Goal: Task Accomplishment & Management: Manage account settings

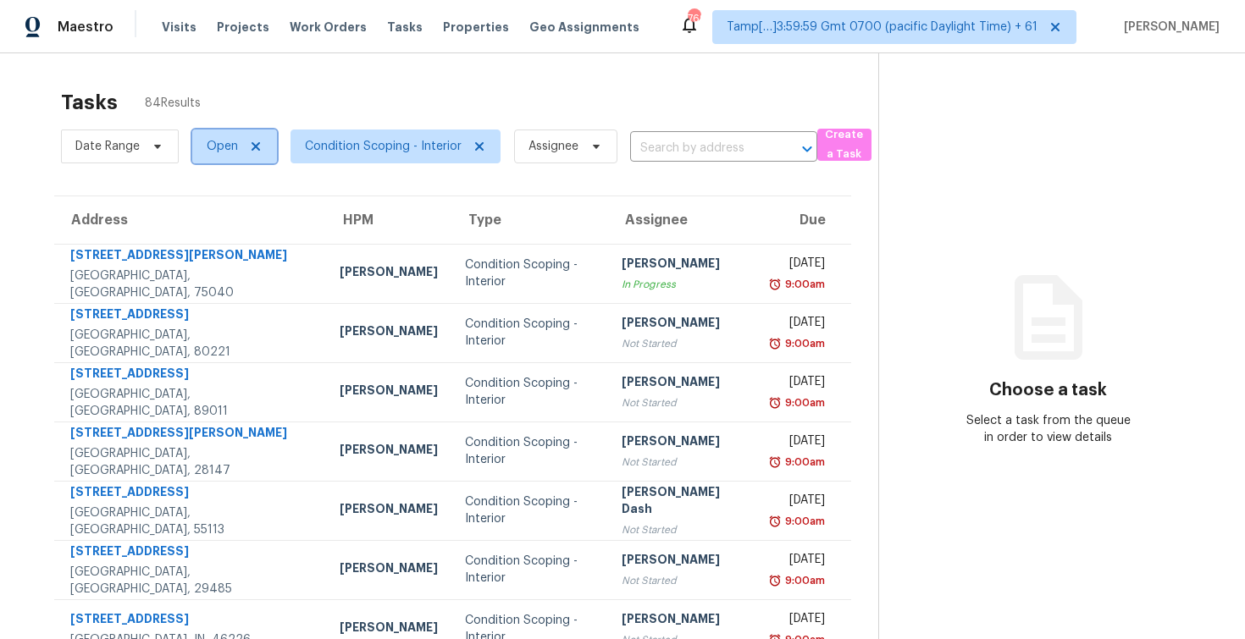
click at [223, 145] on span "Open" at bounding box center [222, 146] width 31 height 17
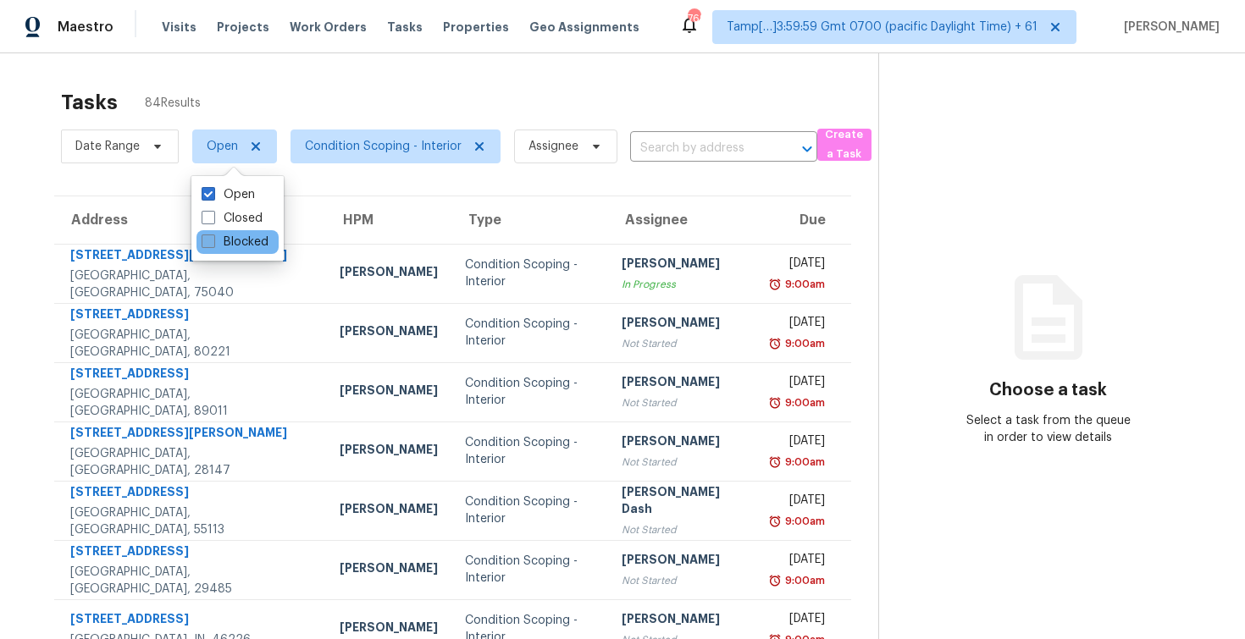
click at [253, 240] on label "Blocked" at bounding box center [235, 242] width 67 height 17
click at [213, 240] on input "Blocked" at bounding box center [207, 239] width 11 height 11
checkbox input "true"
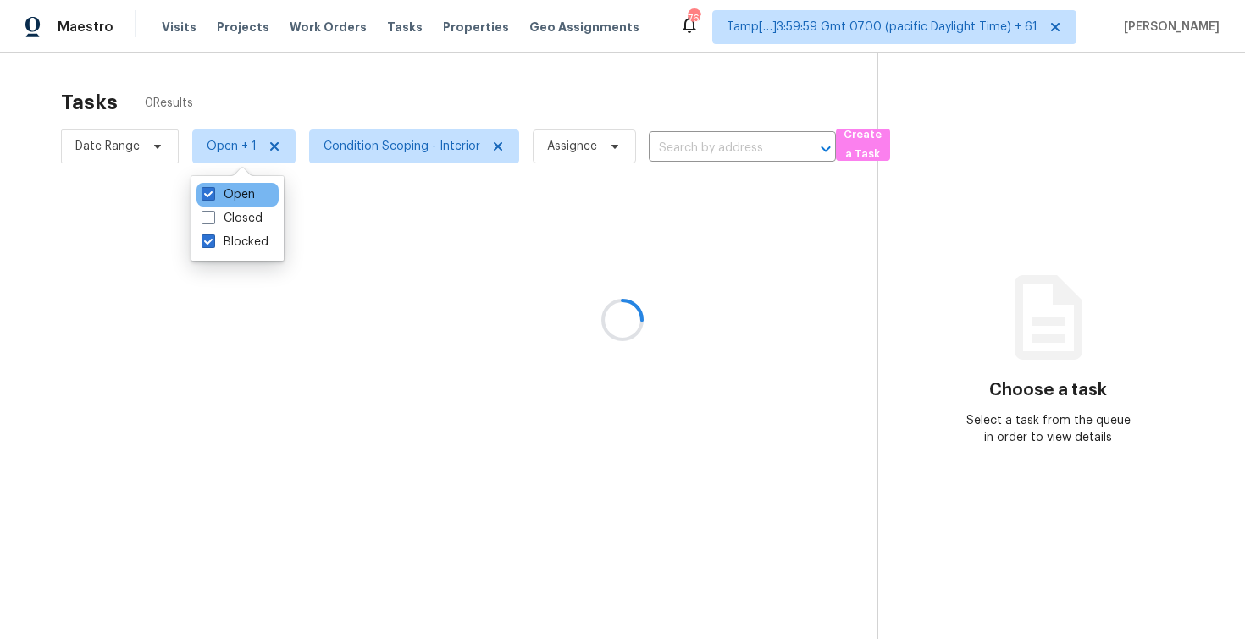
click at [260, 201] on div "Open" at bounding box center [237, 195] width 82 height 24
click at [430, 51] on div at bounding box center [622, 319] width 1245 height 639
click at [427, 138] on div at bounding box center [622, 319] width 1245 height 639
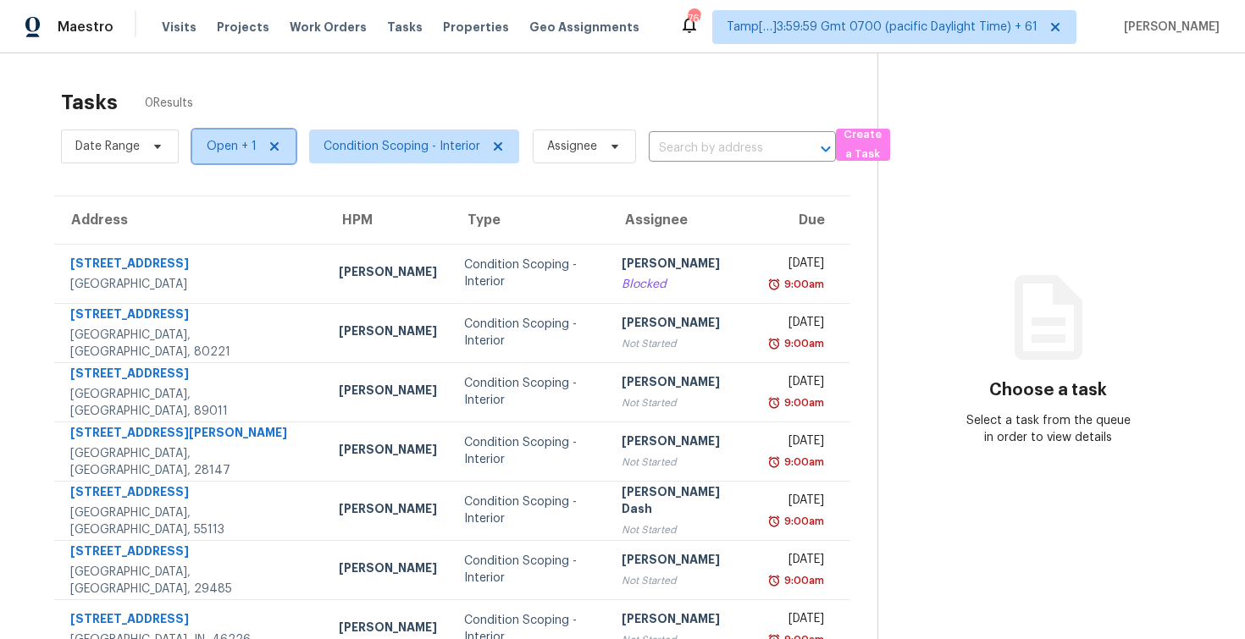
click at [225, 152] on span "Open + 1" at bounding box center [232, 146] width 50 height 17
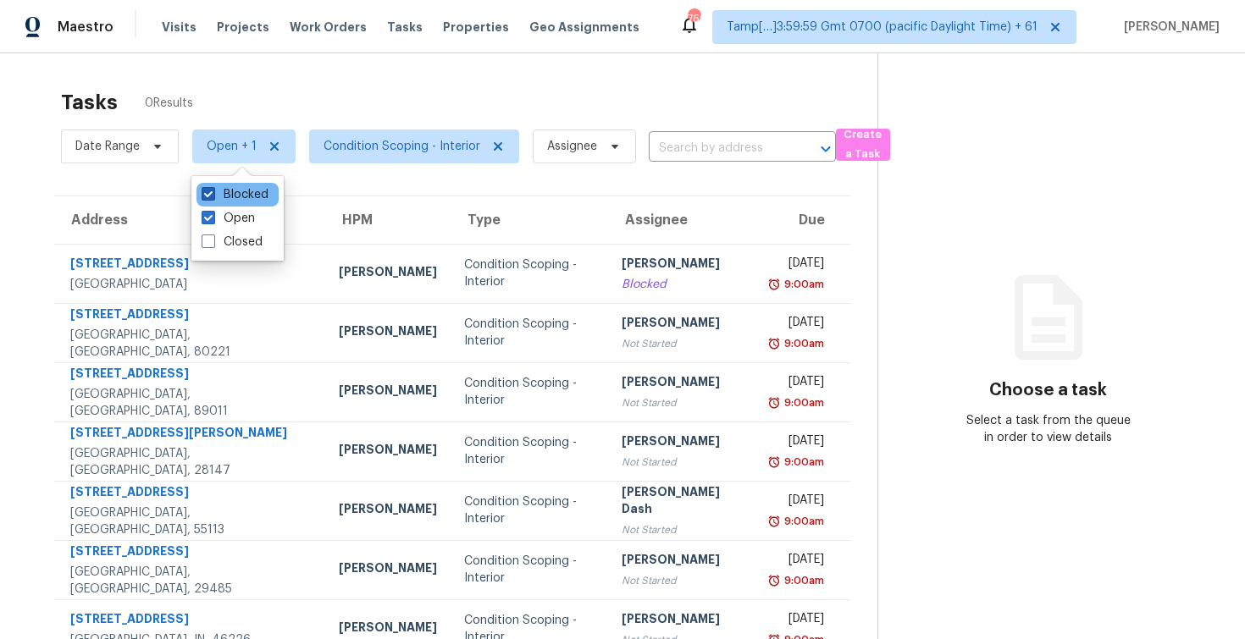
click at [240, 193] on label "Blocked" at bounding box center [235, 194] width 67 height 17
click at [213, 193] on input "Blocked" at bounding box center [207, 191] width 11 height 11
checkbox input "false"
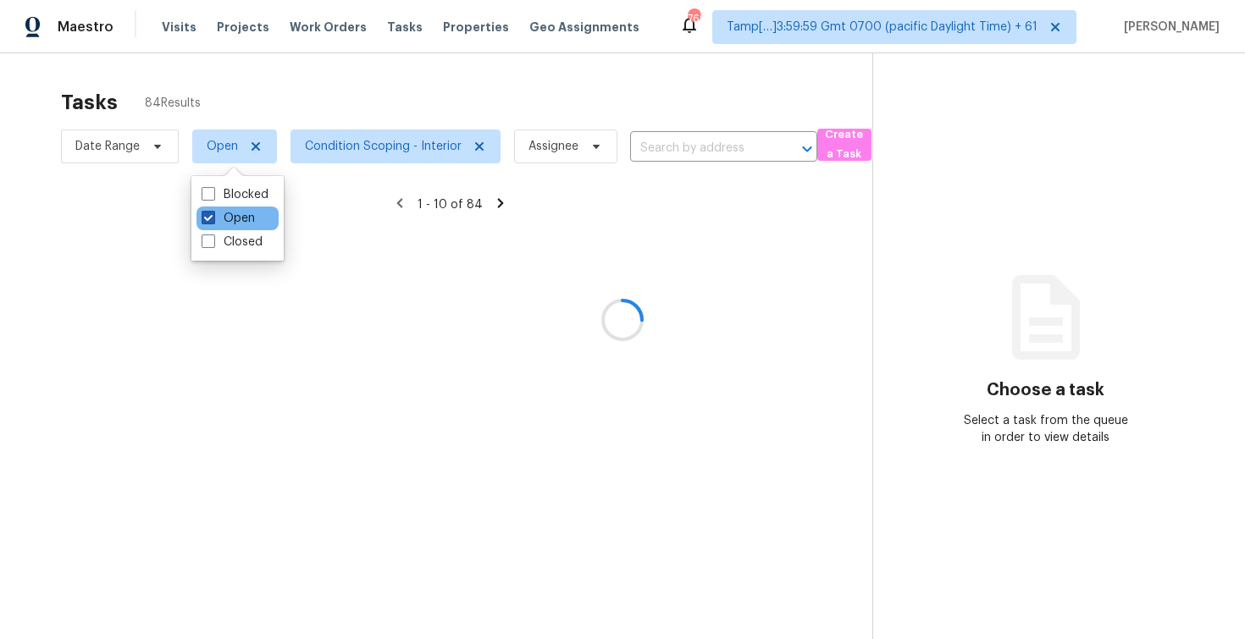
click at [243, 212] on label "Open" at bounding box center [228, 218] width 53 height 17
click at [213, 212] on input "Open" at bounding box center [207, 215] width 11 height 11
checkbox input "false"
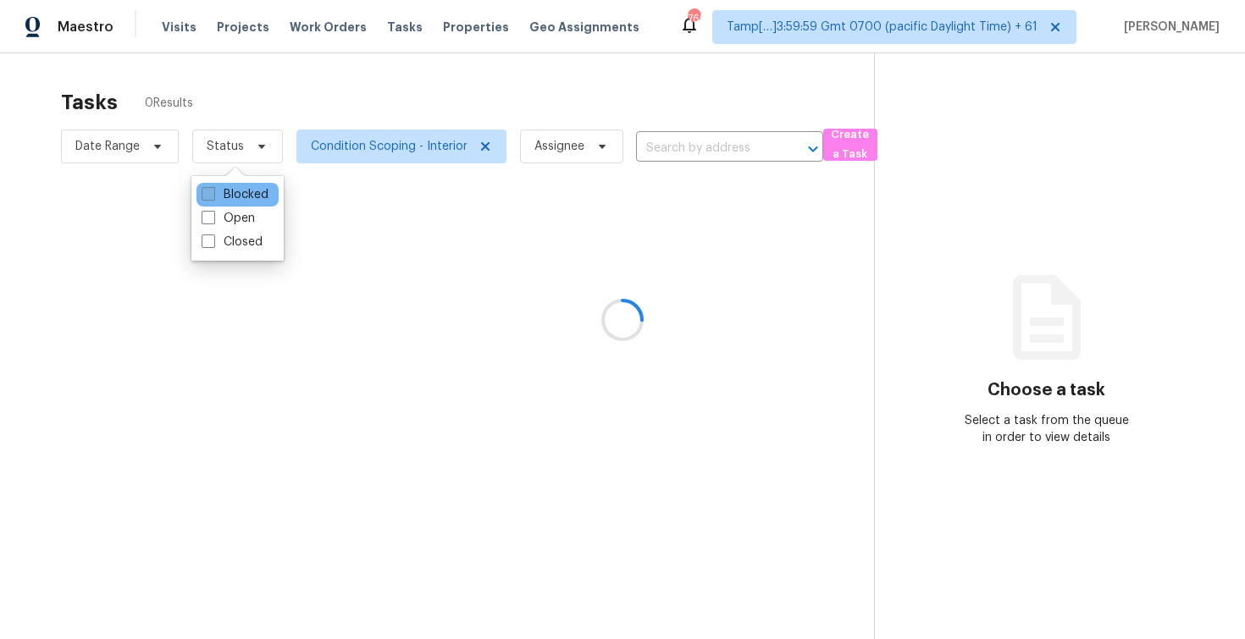
click at [244, 192] on label "Blocked" at bounding box center [235, 194] width 67 height 17
click at [213, 192] on input "Blocked" at bounding box center [207, 191] width 11 height 11
checkbox input "true"
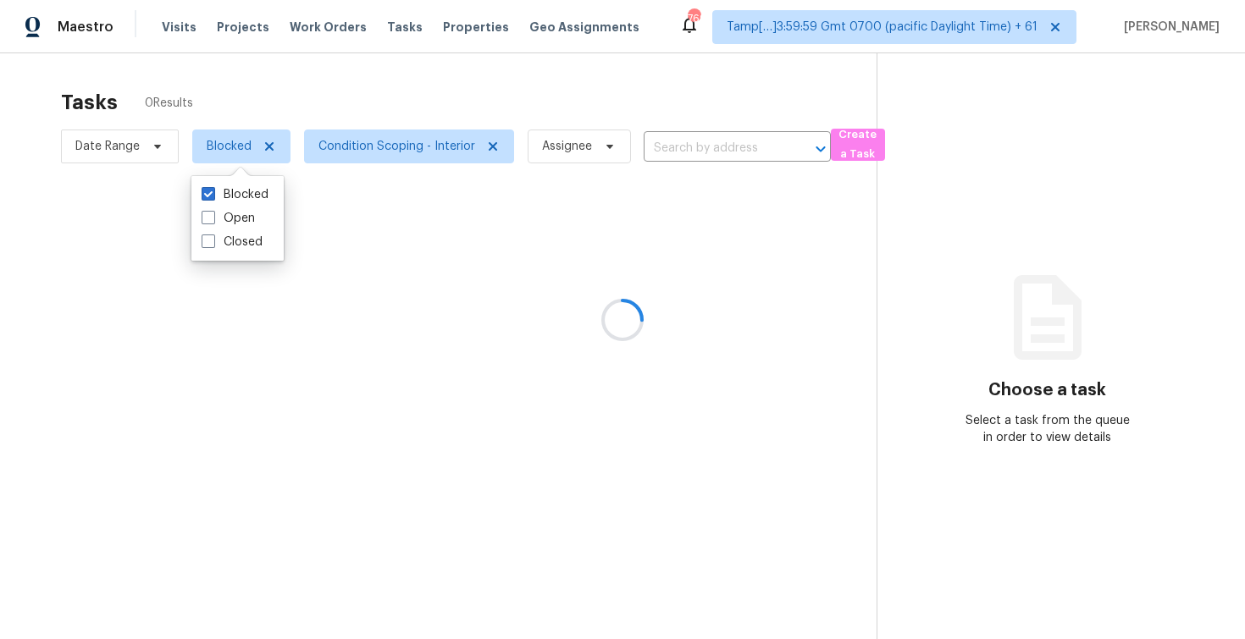
click at [357, 115] on div at bounding box center [622, 319] width 1245 height 639
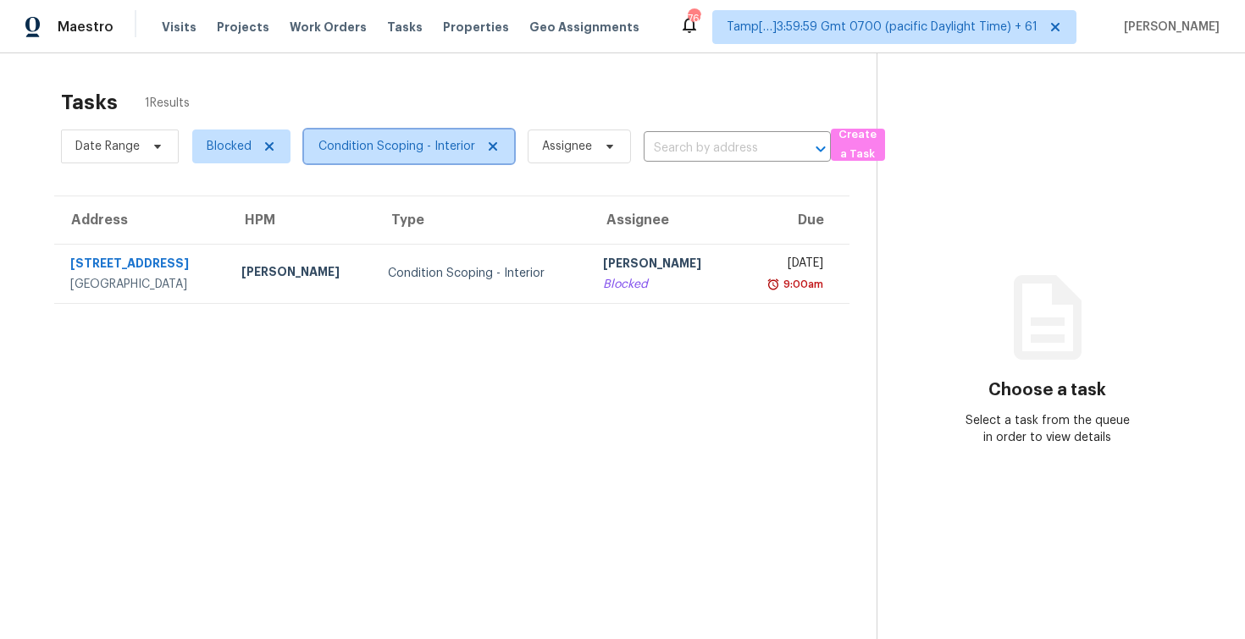
click at [381, 140] on span "Condition Scoping - Interior" at bounding box center [396, 146] width 157 height 17
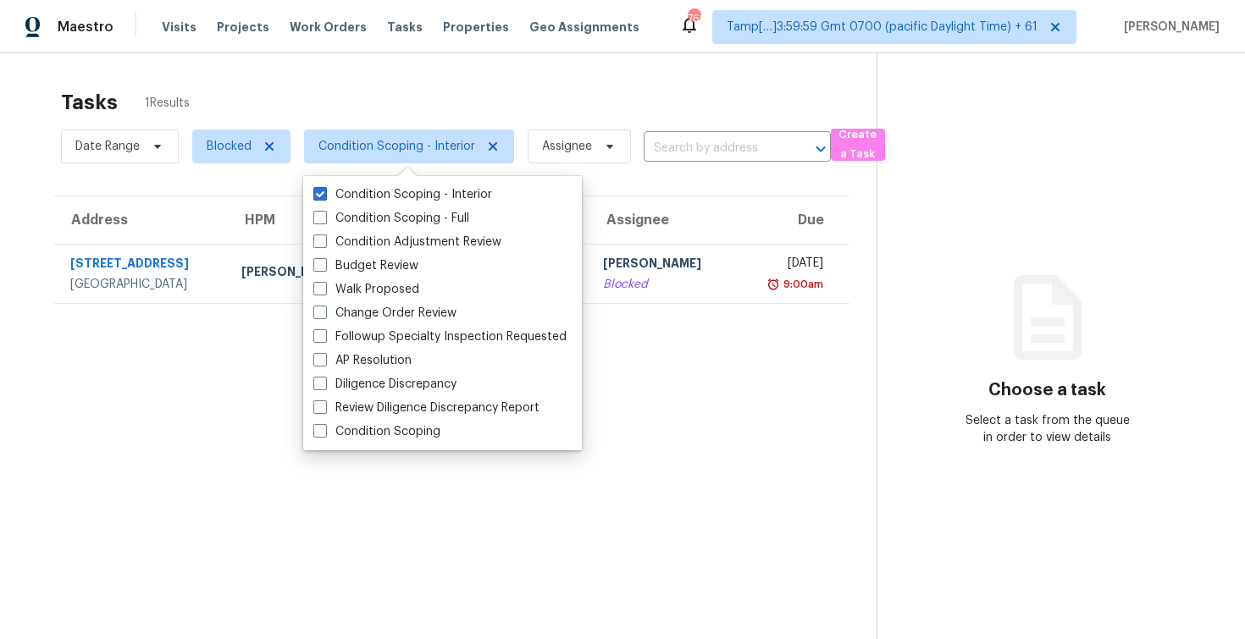
click at [433, 89] on div "Tasks 1 Results" at bounding box center [468, 102] width 815 height 44
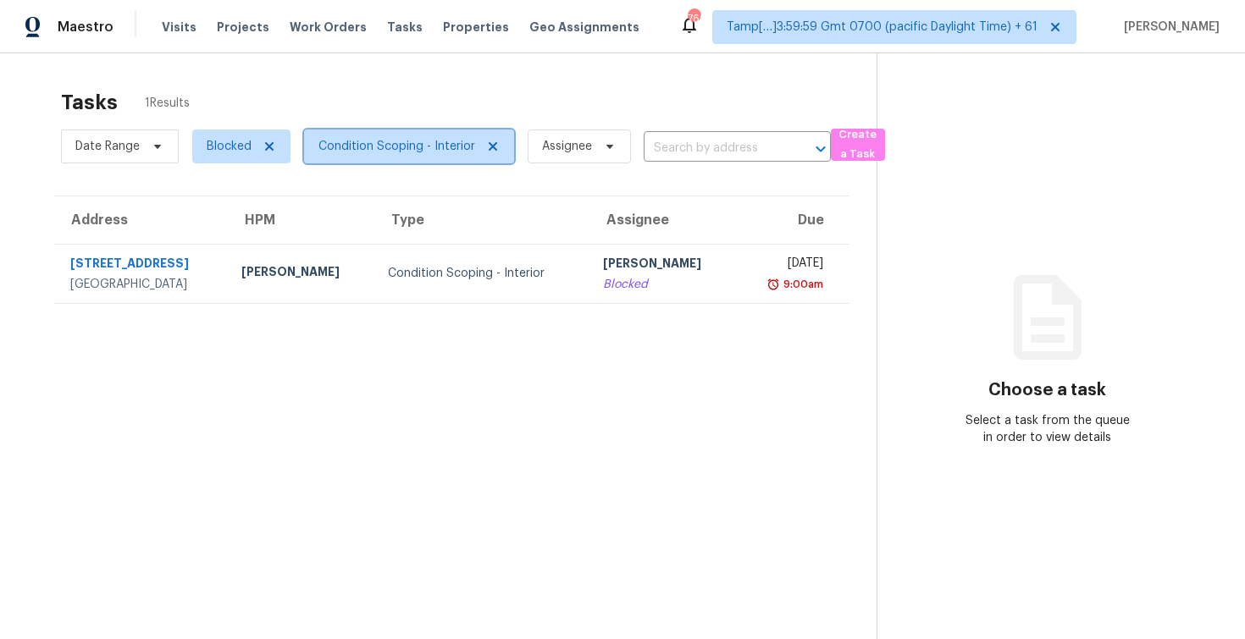
click at [466, 141] on span "Condition Scoping - Interior" at bounding box center [396, 146] width 157 height 17
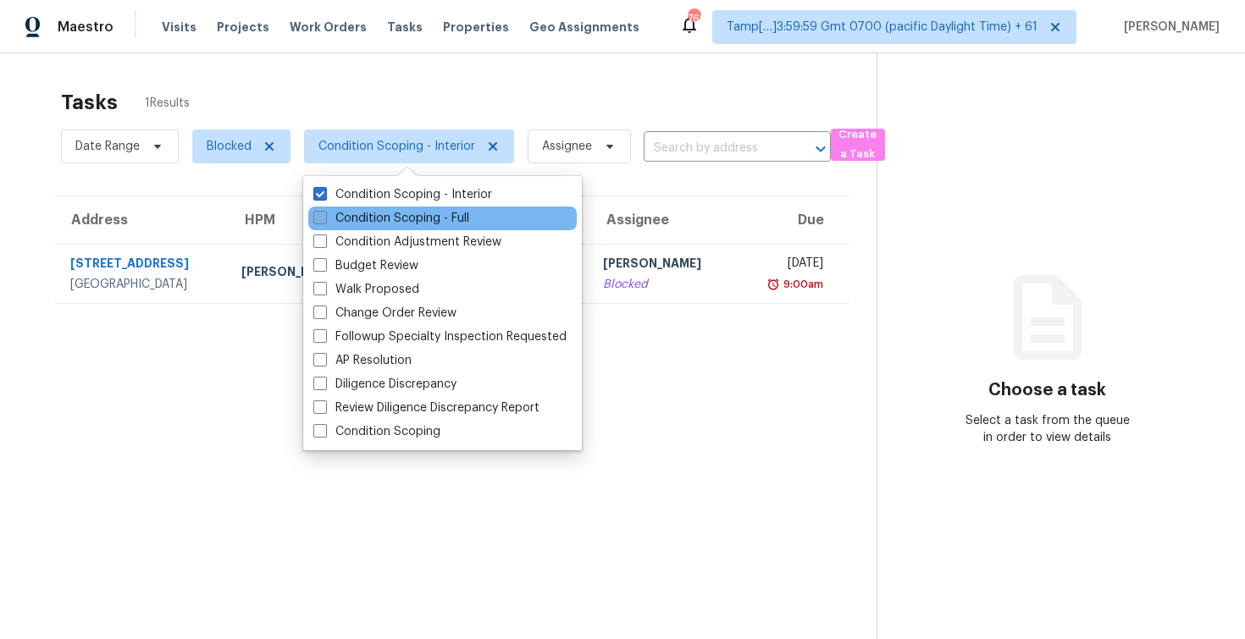
click at [450, 220] on label "Condition Scoping - Full" at bounding box center [391, 218] width 156 height 17
click at [324, 220] on input "Condition Scoping - Full" at bounding box center [318, 215] width 11 height 11
checkbox input "true"
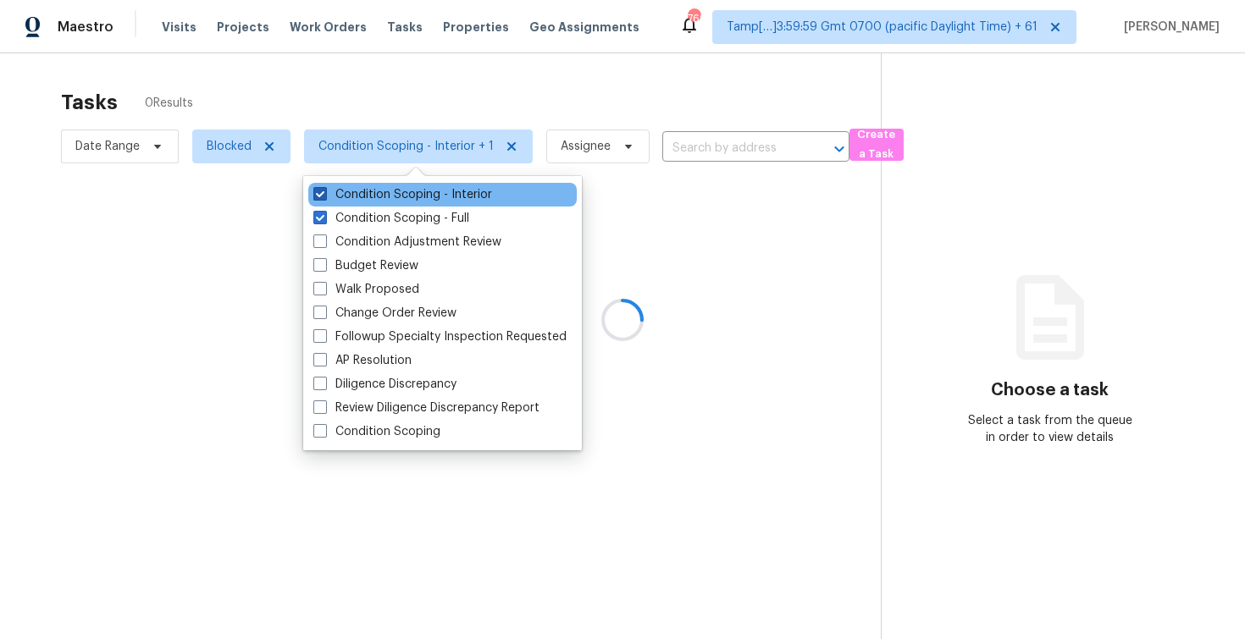
click at [449, 196] on label "Condition Scoping - Interior" at bounding box center [402, 194] width 179 height 17
click at [324, 196] on input "Condition Scoping - Interior" at bounding box center [318, 191] width 11 height 11
checkbox input "false"
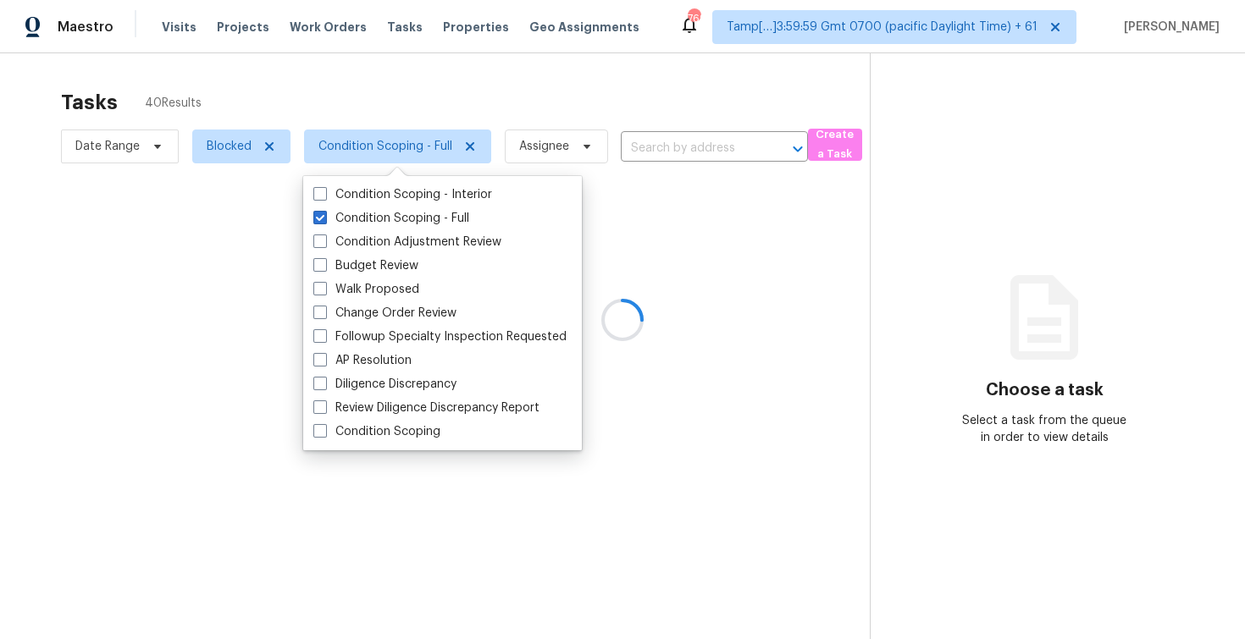
click at [439, 105] on div at bounding box center [622, 319] width 1245 height 639
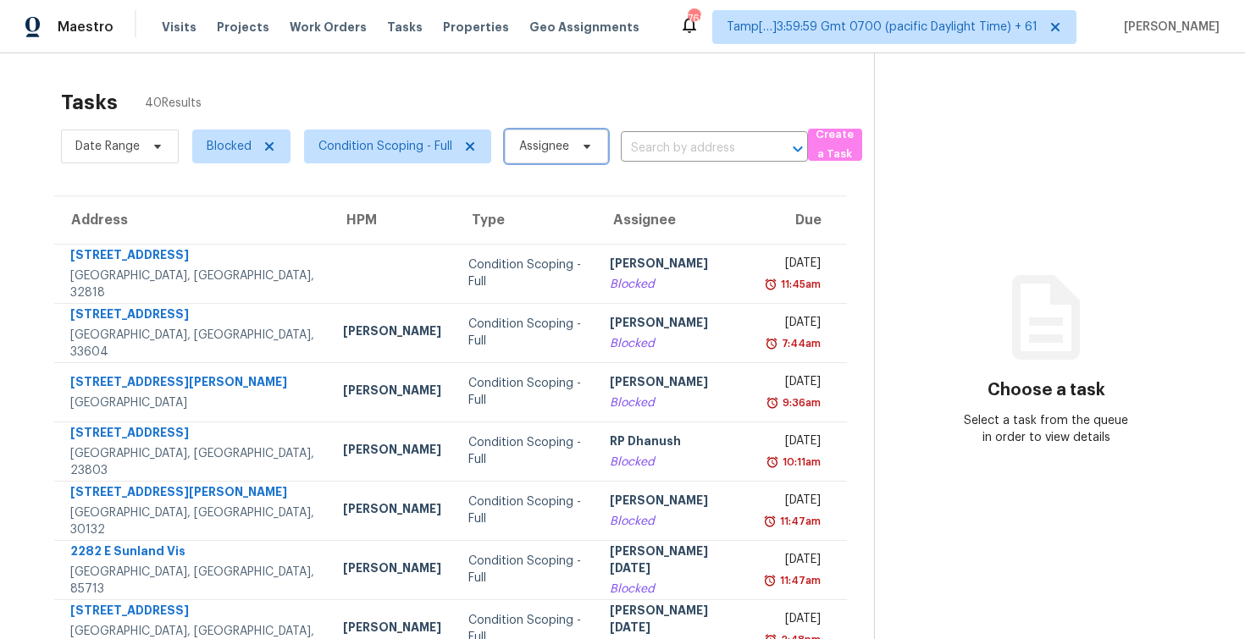
click at [594, 141] on span "Assignee" at bounding box center [556, 147] width 103 height 34
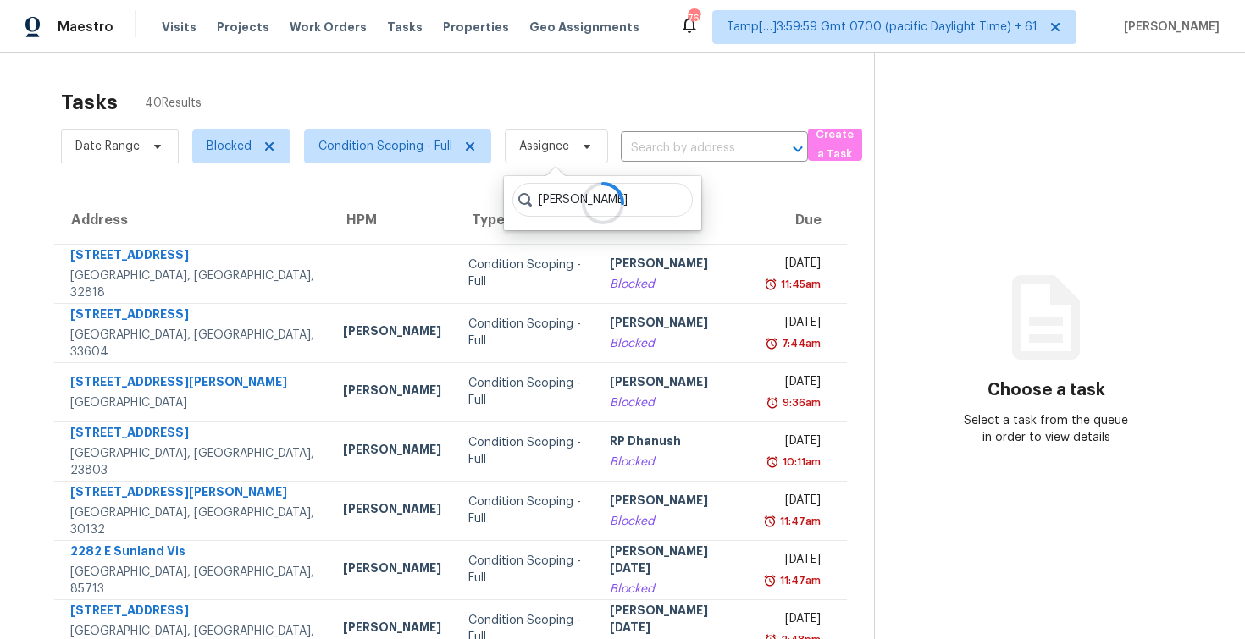
type input "[PERSON_NAME]"
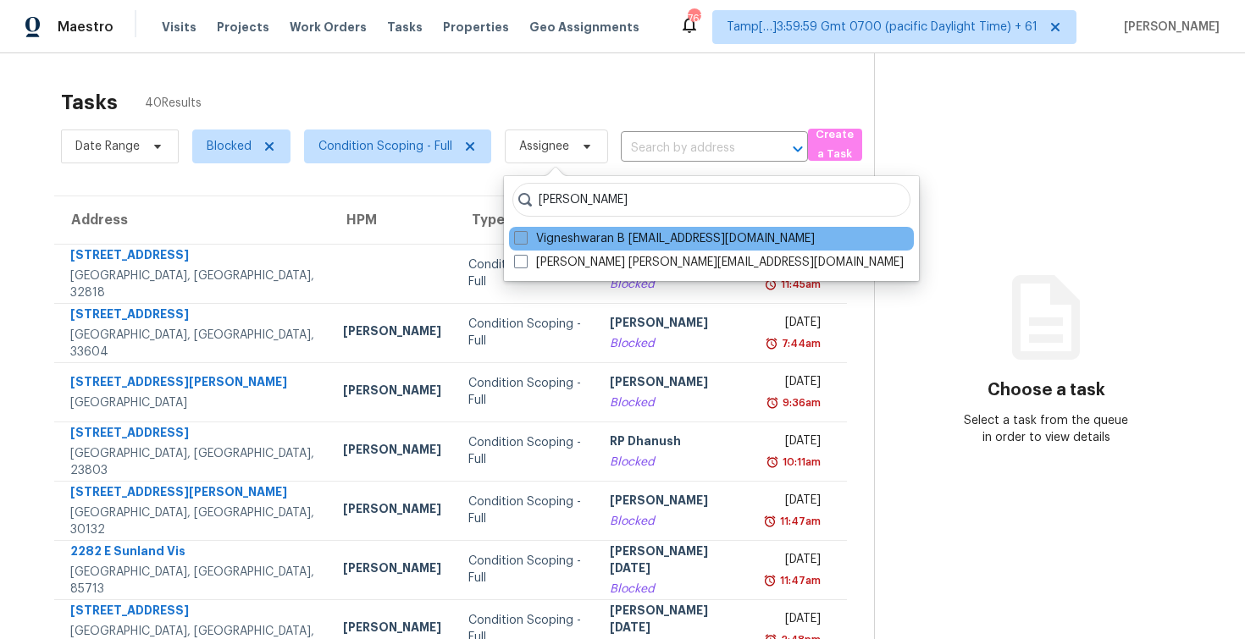
click at [633, 242] on label "Vigneshwaran B [EMAIL_ADDRESS][DOMAIN_NAME]" at bounding box center [664, 238] width 301 height 17
click at [525, 241] on input "Vigneshwaran B [EMAIL_ADDRESS][DOMAIN_NAME]" at bounding box center [519, 235] width 11 height 11
checkbox input "true"
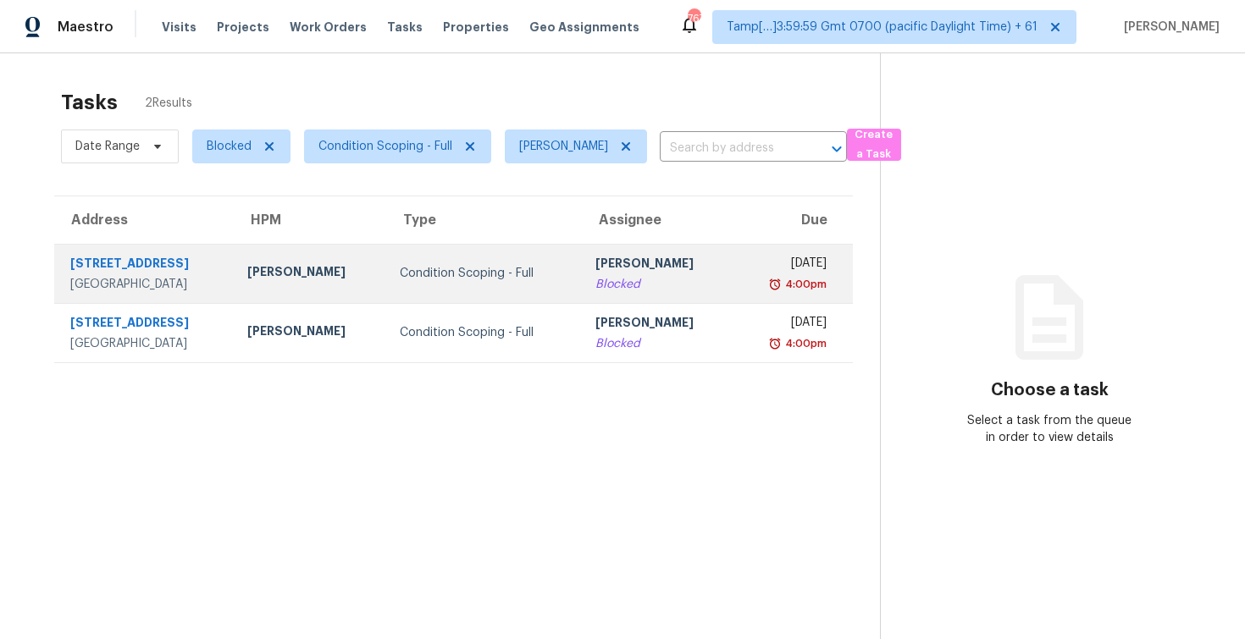
click at [684, 295] on td "[PERSON_NAME] B Blocked" at bounding box center [658, 273] width 152 height 59
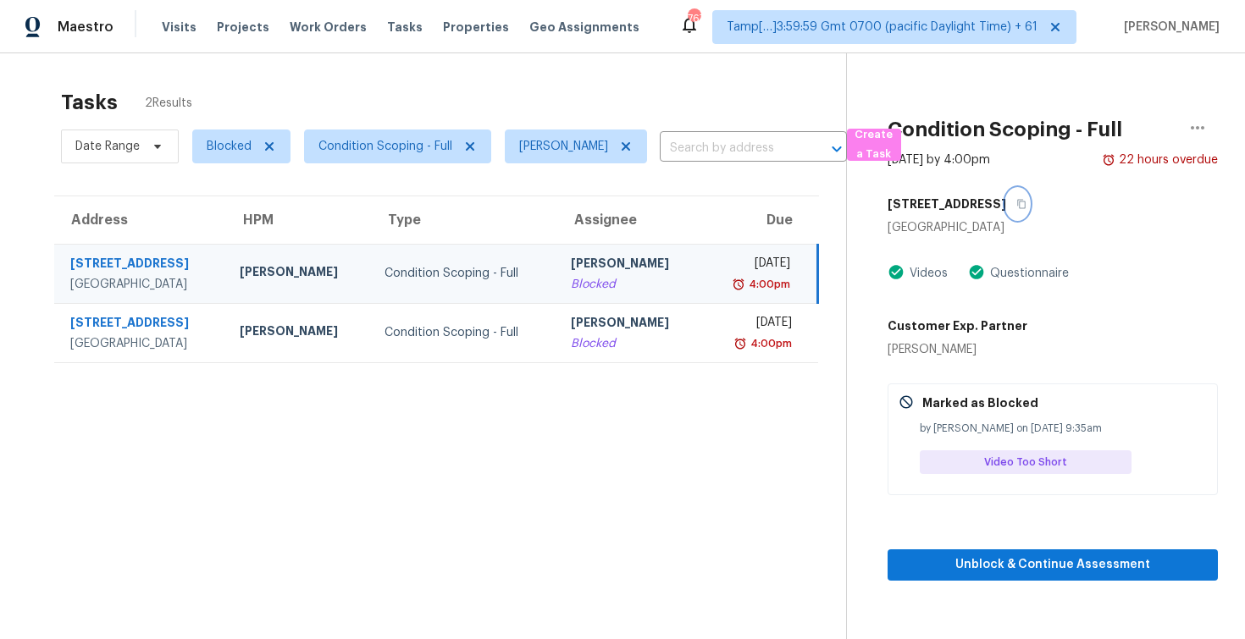
click at [1016, 204] on icon "button" at bounding box center [1021, 204] width 10 height 10
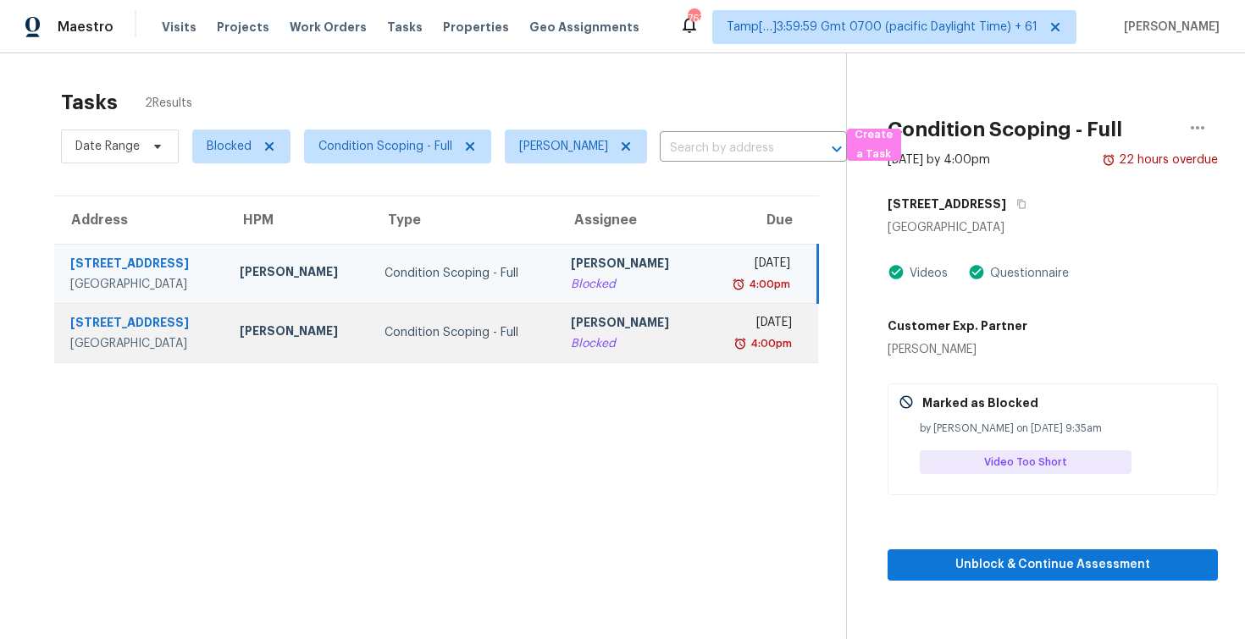
click at [478, 356] on td "Condition Scoping - Full" at bounding box center [464, 332] width 186 height 59
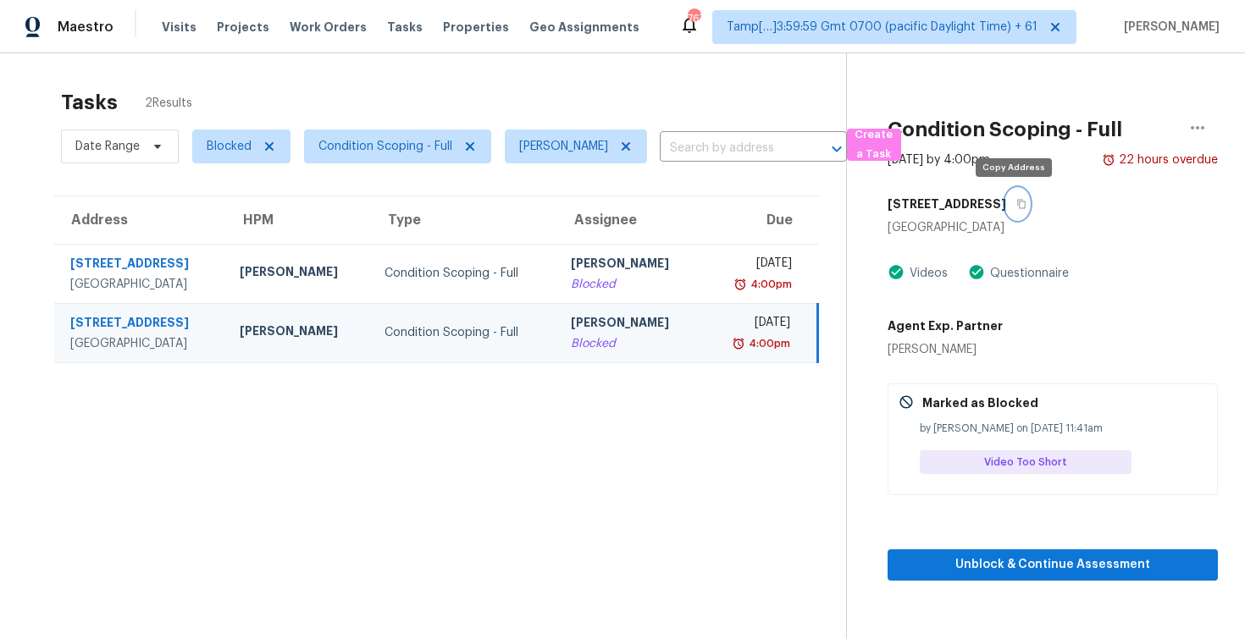
click at [1017, 202] on icon "button" at bounding box center [1021, 204] width 8 height 9
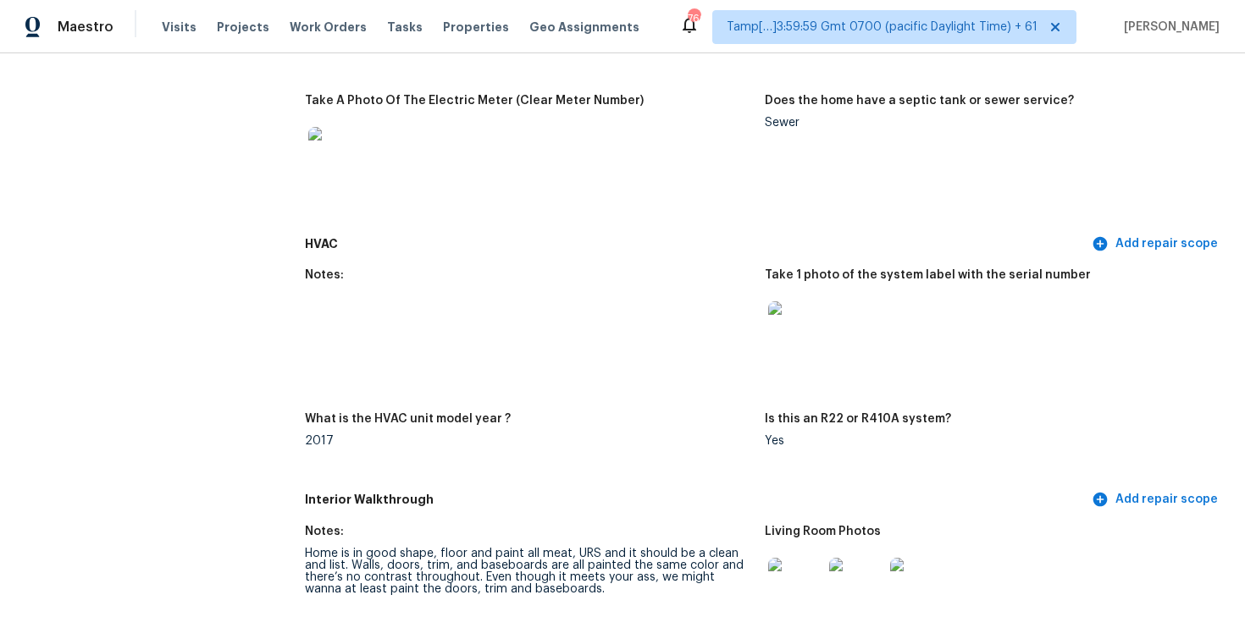
scroll to position [1410, 0]
